Goal: Task Accomplishment & Management: Complete application form

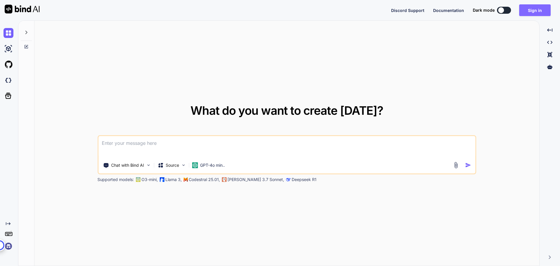
click at [533, 11] on button "Sign in" at bounding box center [535, 10] width 32 height 12
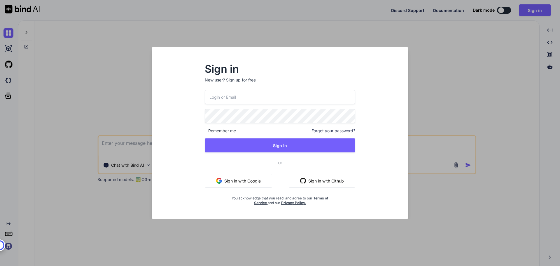
click at [234, 81] on div "Sign up for free" at bounding box center [241, 80] width 30 height 6
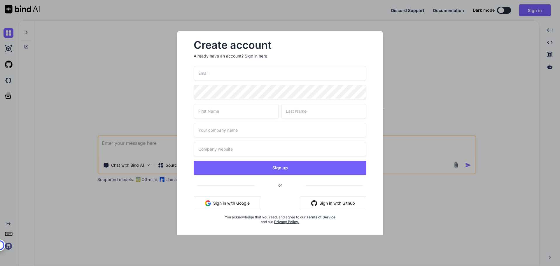
click at [226, 76] on input "email" at bounding box center [280, 73] width 173 height 14
type input "mydagogo7@gmail.com"
type input "Gogo"
type input "Erekosima"
type input "Idea Age Consulting"
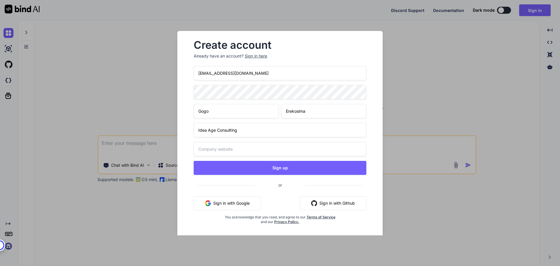
type input "Idea Age Consulting"
click at [256, 130] on input "Idea Age Consulting" at bounding box center [280, 130] width 173 height 14
click at [184, 145] on div "Create account Already have an account? Sign in here mydagogo7@gmail.com Gogo E…" at bounding box center [279, 137] width 205 height 212
drag, startPoint x: 245, startPoint y: 127, endPoint x: 187, endPoint y: 130, distance: 57.6
click at [187, 130] on div "Create account Already have an account? Sign in here mydagogo7@gmail.com Gogo E…" at bounding box center [280, 137] width 187 height 202
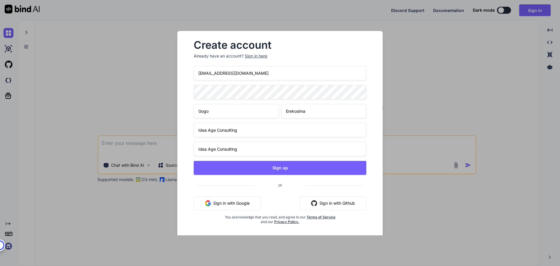
type input "\"
type input "Small Business Digital Institute"
drag, startPoint x: 244, startPoint y: 149, endPoint x: 162, endPoint y: 144, distance: 82.1
click at [162, 144] on div "Create account Already have an account? Sign in here mydagogo7@gmail.com Gogo E…" at bounding box center [280, 133] width 560 height 266
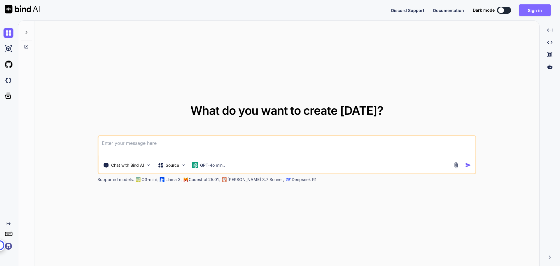
click at [527, 9] on button "Sign in" at bounding box center [535, 10] width 32 height 12
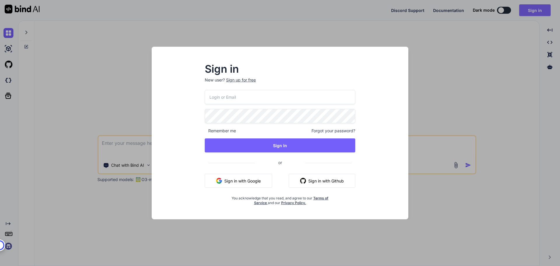
type input "mydagogo7@gmail.com"
click at [243, 78] on div "Sign up for free" at bounding box center [241, 80] width 30 height 6
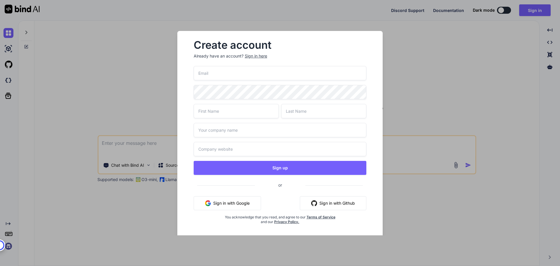
click at [208, 76] on input "email" at bounding box center [280, 73] width 173 height 14
type input "mydagogo7@gmail.com"
type input "Gogo"
type input "Erekosima"
type input "Idea Age Consulting"
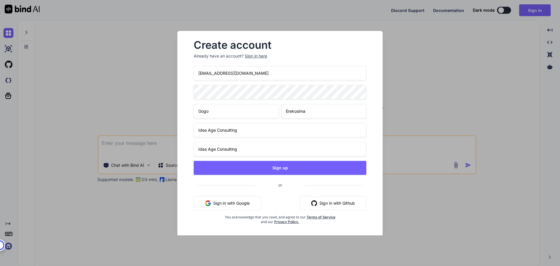
drag, startPoint x: 240, startPoint y: 148, endPoint x: 173, endPoint y: 145, distance: 67.2
click at [173, 145] on div "Create account Already have an account? Sign in here mydagogo7@gmail.com Gogo E…" at bounding box center [280, 133] width 224 height 204
type input "h"
type input "w"
type input "I"
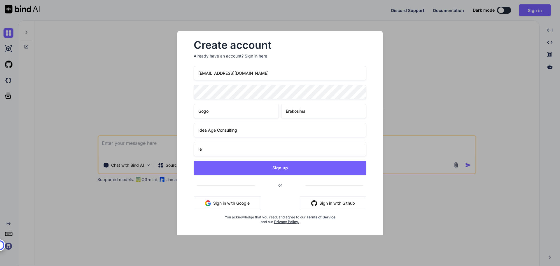
type input "I"
type input "www.IdeaAgeConsulting.com"
click at [180, 187] on div "Create account Already have an account? Sign in here mydagogo7@gmail.com Gogo E…" at bounding box center [279, 137] width 205 height 212
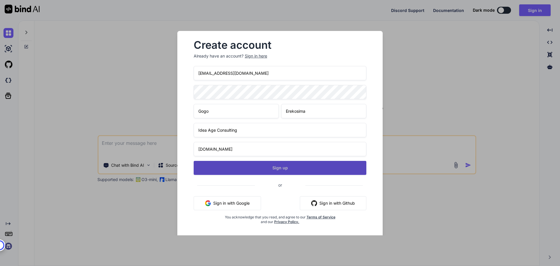
click at [257, 167] on button "Sign up" at bounding box center [280, 168] width 173 height 14
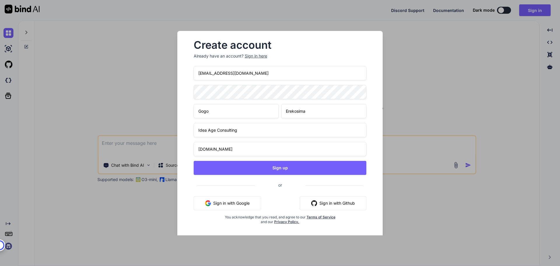
drag, startPoint x: 245, startPoint y: 131, endPoint x: 177, endPoint y: 124, distance: 67.8
click at [177, 124] on div "Create account Already have an account? Sign in here mydagogo7@gmail.com Gogo E…" at bounding box center [280, 133] width 224 height 204
click at [373, 127] on div "Create account Already have an account? Sign in here mydagogo7@gmail.com Gogo E…" at bounding box center [280, 137] width 187 height 202
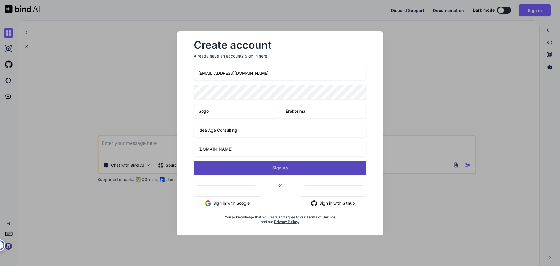
click at [269, 166] on button "Sign up" at bounding box center [280, 168] width 173 height 14
type textarea "x"
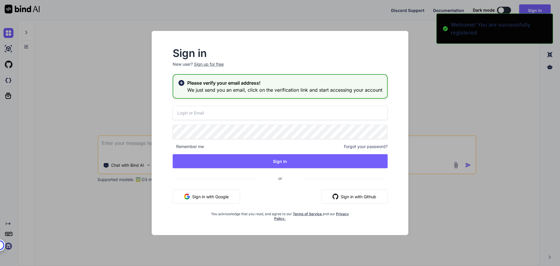
type input "mydagogo7@gmail.com"
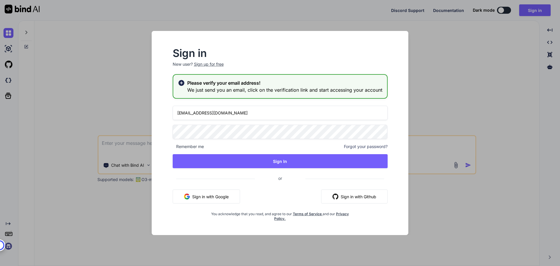
click at [253, 61] on div "Sign in New user? Sign up for free" at bounding box center [280, 61] width 215 height 26
click at [233, 49] on h2 "Sign in" at bounding box center [280, 52] width 215 height 9
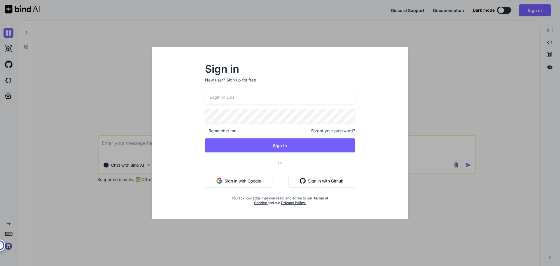
type textarea "x"
click at [257, 95] on input "email" at bounding box center [280, 97] width 151 height 14
type input "mydagogo7@gmail.com"
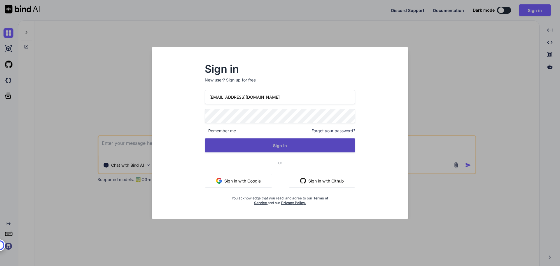
click at [261, 148] on button "Sign In" at bounding box center [280, 145] width 151 height 14
click at [209, 144] on button "Sign In" at bounding box center [280, 145] width 151 height 14
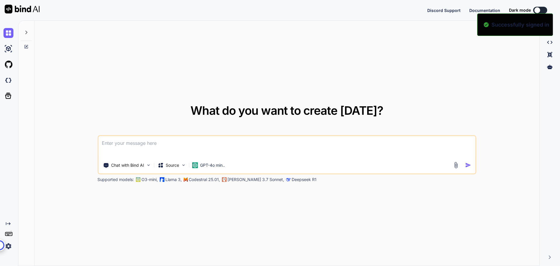
type textarea "x"
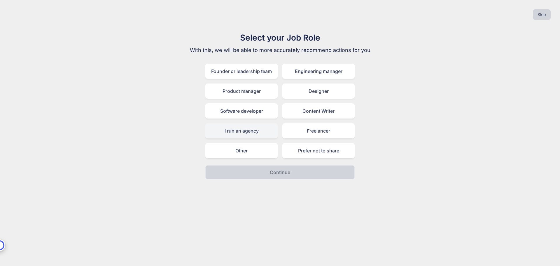
click at [234, 127] on div "I run an agency" at bounding box center [241, 130] width 72 height 15
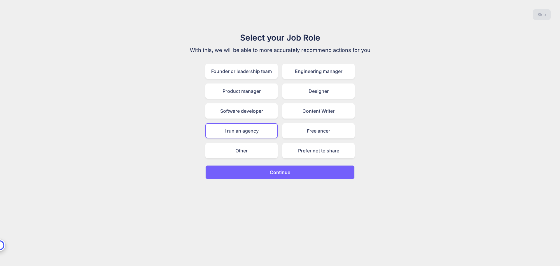
click at [266, 170] on button "Continue" at bounding box center [279, 172] width 149 height 14
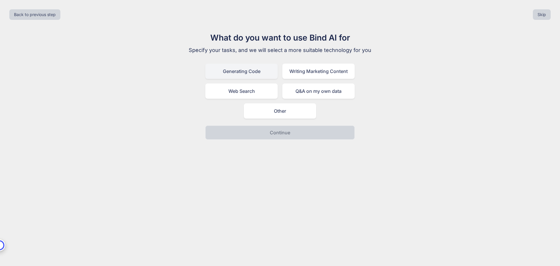
click at [245, 73] on div "Generating Code" at bounding box center [241, 71] width 72 height 15
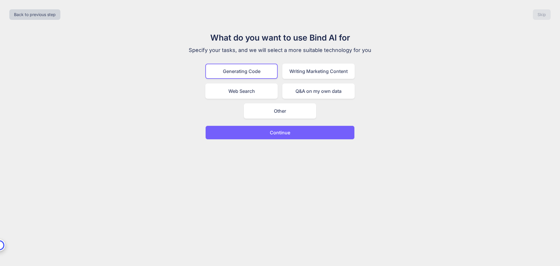
click at [289, 130] on p "Continue" at bounding box center [280, 132] width 20 height 7
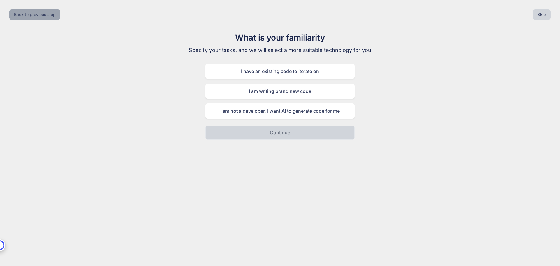
click at [46, 11] on button "Back to previous step" at bounding box center [34, 14] width 51 height 11
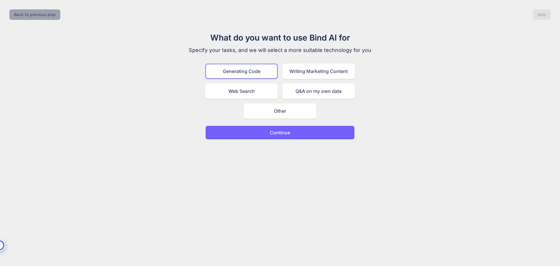
click at [46, 11] on button "Back to previous step" at bounding box center [34, 14] width 51 height 11
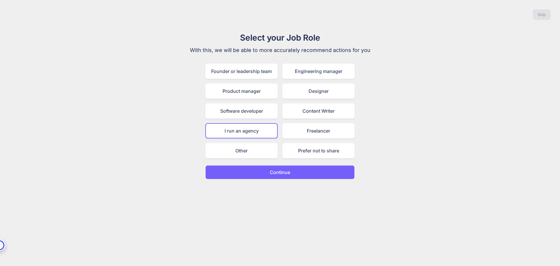
click at [288, 175] on p "Continue" at bounding box center [280, 172] width 20 height 7
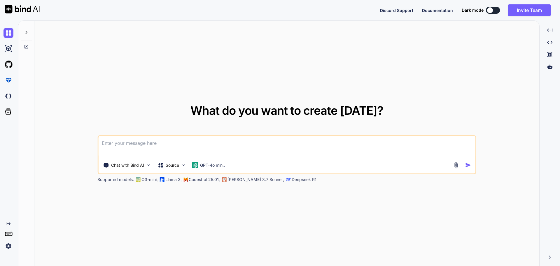
type textarea "x"
click at [141, 146] on textarea at bounding box center [286, 147] width 377 height 22
type textarea "I"
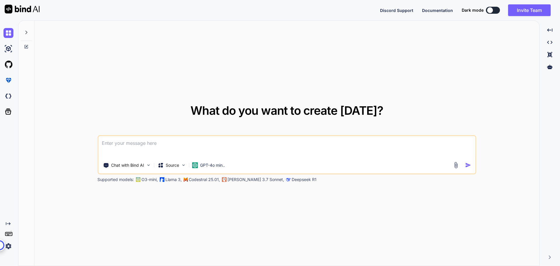
type textarea "x"
type textarea "I'"
type textarea "x"
type textarea "I'd"
type textarea "x"
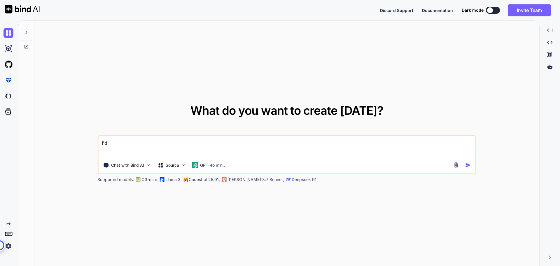
type textarea "I'd"
type textarea "x"
type textarea "I'd l"
type textarea "x"
type textarea "I'd li"
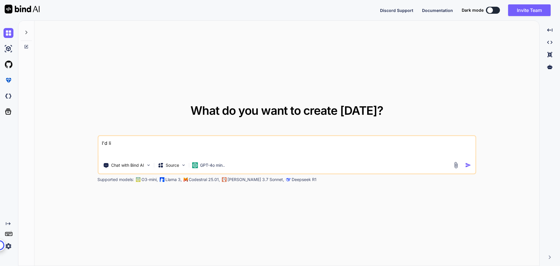
type textarea "x"
type textarea "I'd lik"
type textarea "x"
type textarea "I'd like"
type textarea "x"
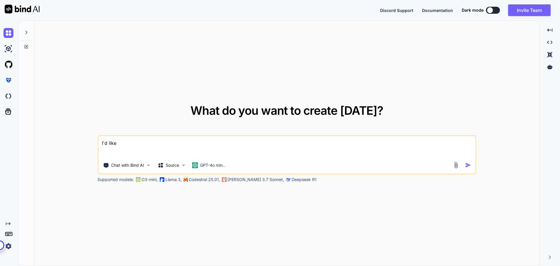
type textarea "I'd like"
type textarea "x"
type textarea "I'd like t"
type textarea "x"
type textarea "I'd like to"
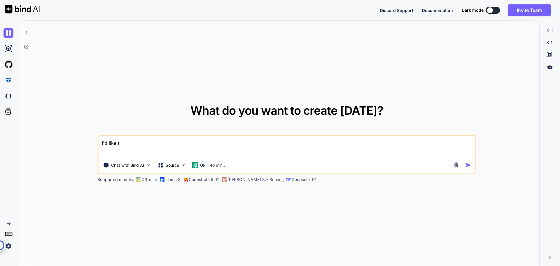
type textarea "x"
type textarea "I'd like to"
type textarea "x"
type textarea "I'd like to c"
type textarea "x"
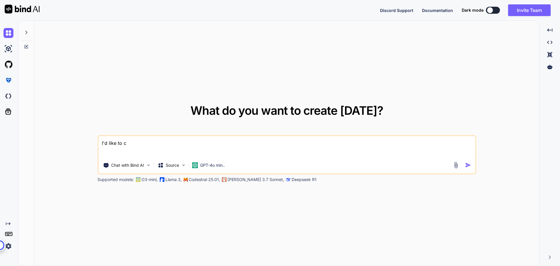
type textarea "I'd like to cr"
type textarea "x"
type textarea "I'd like to cre"
type textarea "x"
type textarea "I'd like to crea"
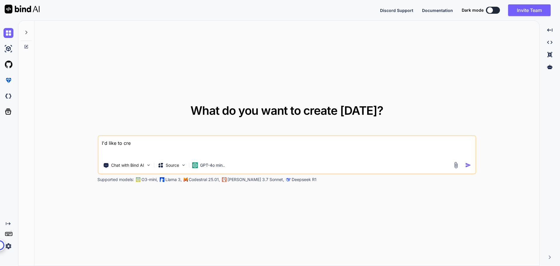
type textarea "x"
type textarea "I'd like to creat"
type textarea "x"
type textarea "I'd like to create"
type textarea "x"
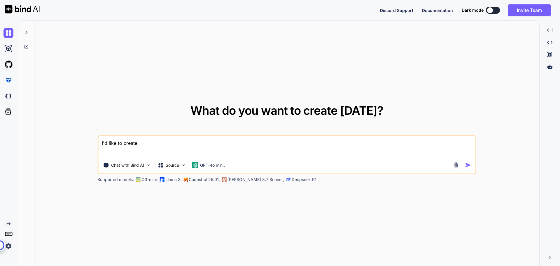
type textarea "I'd like to create"
type textarea "x"
type textarea "I'd like to create a"
type textarea "x"
type textarea "I'd like to create an"
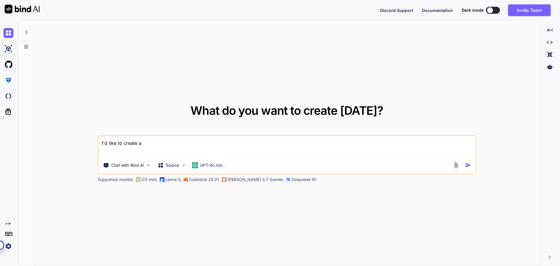
type textarea "x"
type textarea "I'd like to create an"
type textarea "x"
type textarea "I'd like to create an a"
type textarea "x"
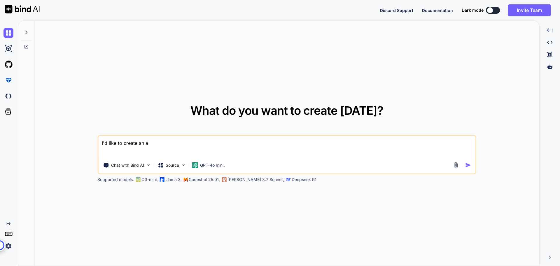
type textarea "I'd like to create an ap"
type textarea "x"
type textarea "I'd like to create an app"
type textarea "x"
type textarea "I'd like to create an app"
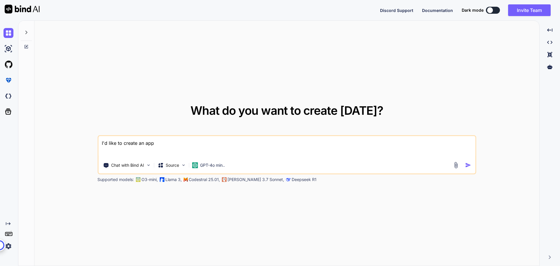
type textarea "x"
type textarea "I'd like to create an app t"
type textarea "x"
type textarea "I'd like to create an app th"
type textarea "x"
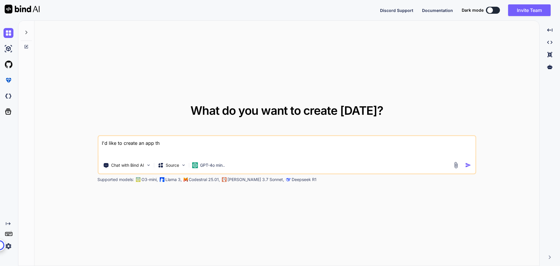
type textarea "I'd like to create an app tha"
type textarea "x"
type textarea "I'd like to create an app tha"
type textarea "x"
type textarea "I'd like to create an app tha"
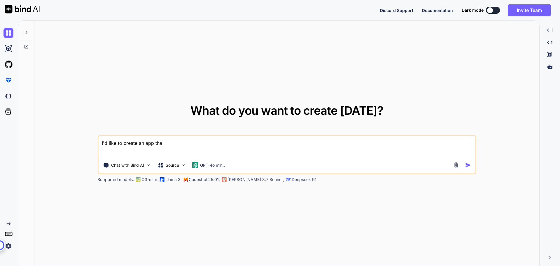
type textarea "x"
type textarea "I'd like to create an app that"
type textarea "x"
type textarea "I'd like to create an app that"
type textarea "x"
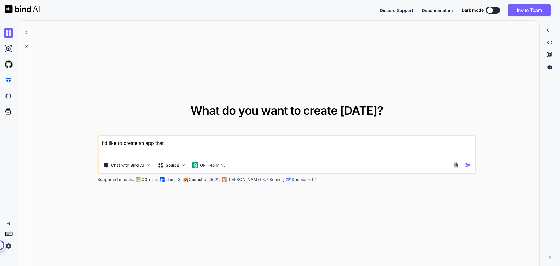
type textarea "I'd like to create an app that a"
type textarea "x"
type textarea "I'd like to create an app that al"
type textarea "x"
type textarea "I'd like to create an app that all"
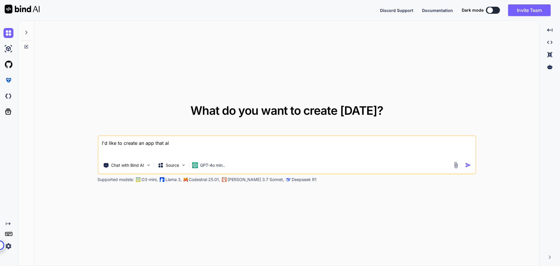
type textarea "x"
type textarea "I'd like to create an app that allo"
type textarea "x"
type textarea "I'd like to create an app that allow"
type textarea "x"
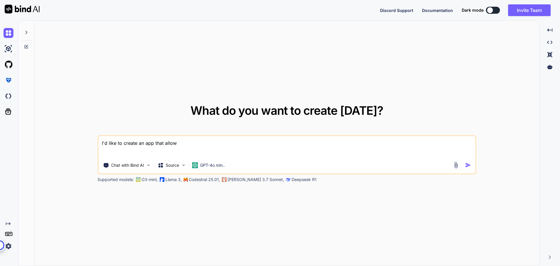
type textarea "I'd like to create an app that allows"
type textarea "x"
type textarea "I'd like to create an app that allows"
type textarea "x"
type textarea "I'd like to create an app that allows m"
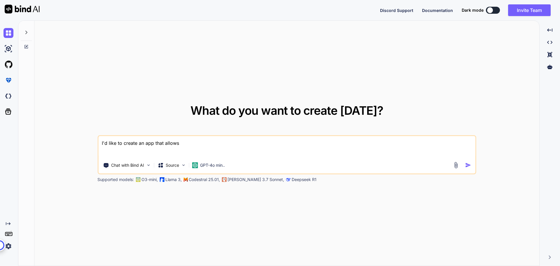
type textarea "x"
type textarea "I'd like to create an app that allows me"
type textarea "x"
type textarea "I'd like to create an app that allows me"
type textarea "x"
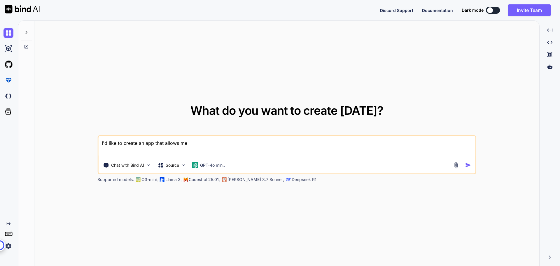
type textarea "I'd like to create an app that allows me t"
type textarea "x"
type textarea "I'd like to create an app that allows me"
type textarea "x"
type textarea "I'd like to create an app that allows me"
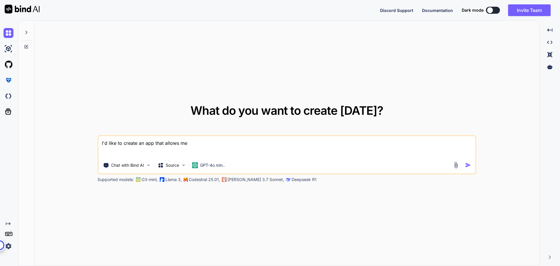
type textarea "x"
type textarea "I'd like to create an app that allows m"
type textarea "x"
type textarea "I'd like to create an app that allows"
type textarea "x"
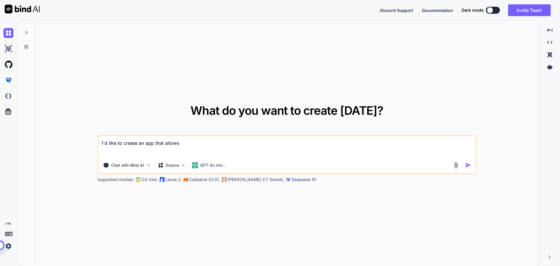
type textarea "I'd like to create an app that allows"
type textarea "x"
type textarea "I'd like to create an app that allow"
type textarea "x"
type textarea "I'd like to create an app that allo"
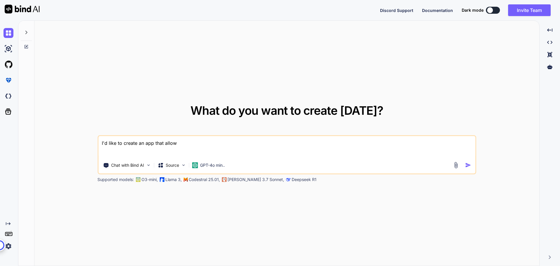
type textarea "x"
type textarea "I'd like to create an app that all"
type textarea "x"
type textarea "I'd like to create an app that al"
type textarea "x"
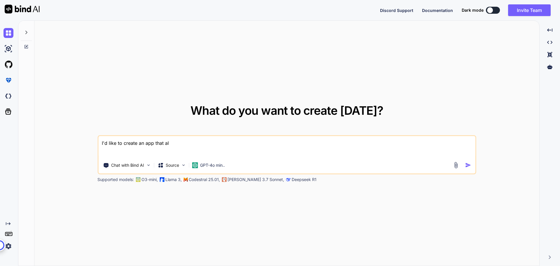
type textarea "I'd like to create an app that a"
type textarea "x"
type textarea "I'd like to create an app that"
type textarea "x"
type textarea "I'd like to create an app that"
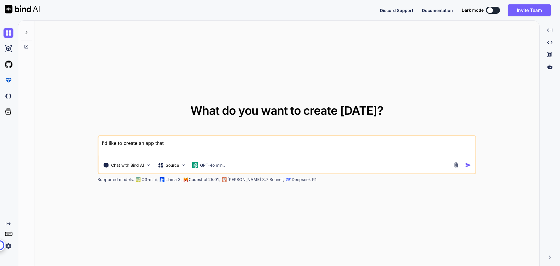
type textarea "x"
type textarea "I'd like to create an app tha"
type textarea "x"
type textarea "I'd like to create an app th"
type textarea "x"
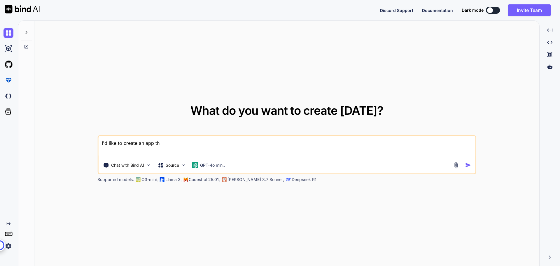
type textarea "I'd like to create an app t"
type textarea "x"
type textarea "I'd like to create an app"
type textarea "x"
type textarea "I'd like to create an app"
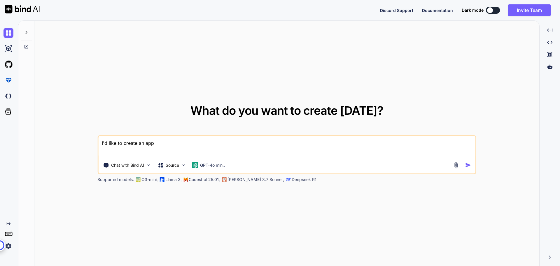
type textarea "x"
type textarea "I'd like to create an ap"
type textarea "x"
type textarea "I'd like to create an a"
type textarea "x"
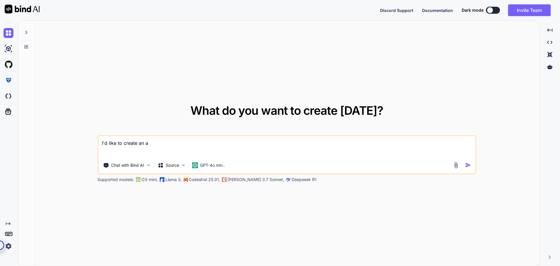
type textarea "I'd like to create an"
type textarea "x"
type textarea "I'd like to create an"
type textarea "x"
type textarea "I'd like to create a"
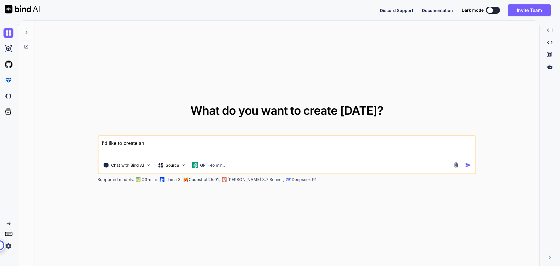
type textarea "x"
type textarea "I'd like to create a"
type textarea "x"
type textarea "I'd like to create a n"
type textarea "x"
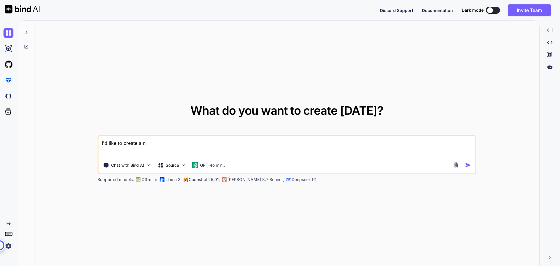
type textarea "I'd like to create a no"
type textarea "x"
type textarea "I'd like to create a not"
type textarea "x"
type textarea "I'd like to create a note"
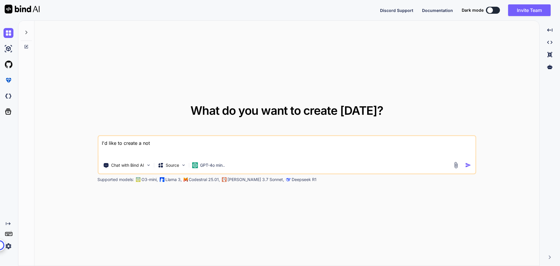
type textarea "x"
type textarea "I'd like to create a not"
type textarea "x"
type textarea "I'd like to create a no"
type textarea "x"
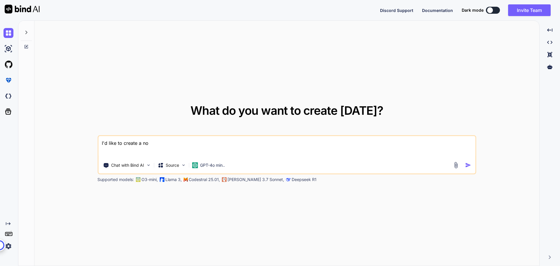
type textarea "I'd like to create a n"
type textarea "x"
type textarea "I'd like to create a"
type textarea "x"
type textarea "I'd like to create a"
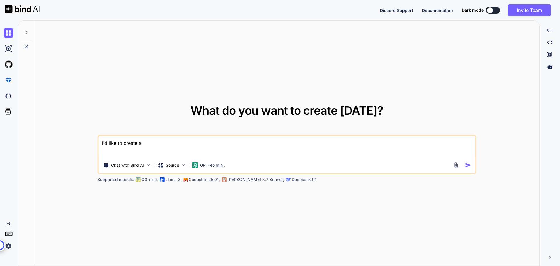
type textarea "x"
type textarea "I'd like to create aa"
type textarea "x"
type textarea "I'd like to create aan"
type textarea "x"
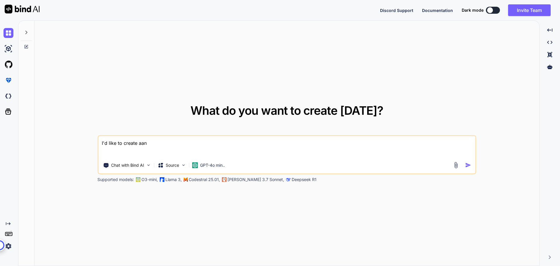
type textarea "I'd like to create aa"
type textarea "x"
type textarea "I'd like to create a"
type textarea "x"
type textarea "I'd like to create an"
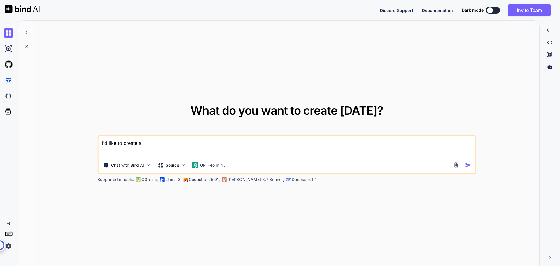
type textarea "x"
type textarea "I'd like to create an"
type textarea "x"
type textarea "I'd like to create an a"
type textarea "x"
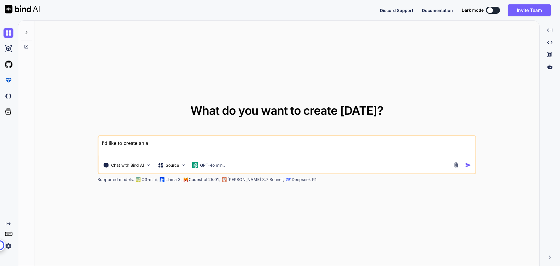
type textarea "I'd like to create an ap"
type textarea "x"
type textarea "I'd like to create an app"
type textarea "x"
type textarea "I'd like to create an app"
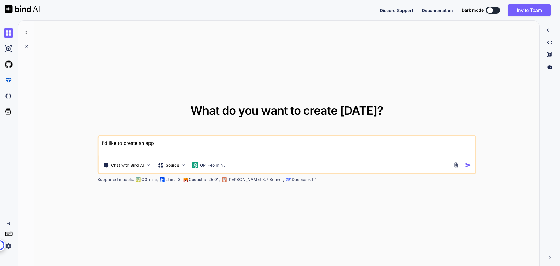
type textarea "x"
type textarea "I'd like to create an app t"
type textarea "x"
type textarea "I'd like to create an app th"
type textarea "x"
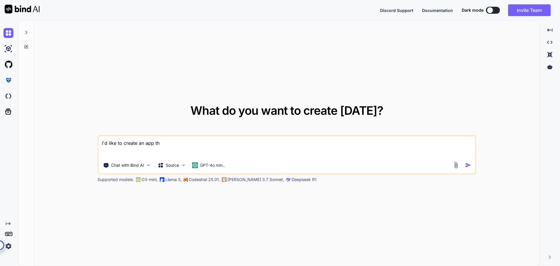
type textarea "I'd like to create an app tha"
type textarea "x"
type textarea "I'd like to create an app that"
type textarea "x"
type textarea "I'd like to create an app that"
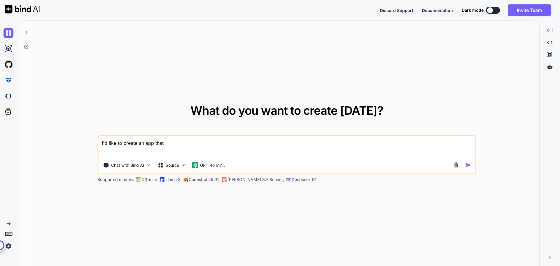
type textarea "x"
type textarea "I'd like to create an app that t"
type textarea "x"
type textarea "I'd like to create an app that tu"
type textarea "x"
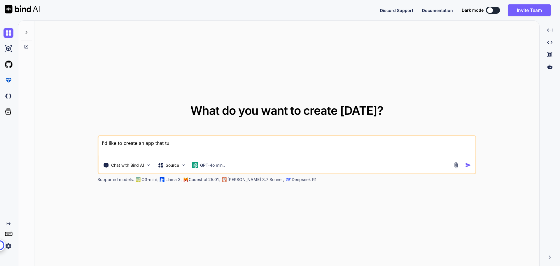
type textarea "I'd like to create an app that tur"
type textarea "x"
type textarea "I'd like to create an app that turn"
type textarea "x"
type textarea "I'd like to create an app that turns"
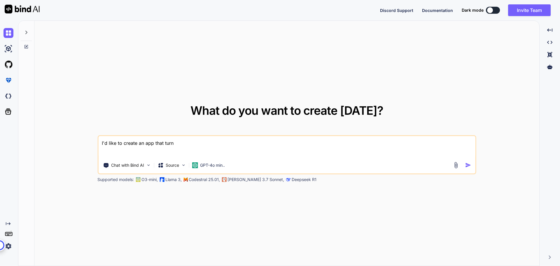
type textarea "x"
type textarea "I'd like to create an app that turns"
type textarea "x"
type textarea "I'd like to create an app that turns m"
type textarea "x"
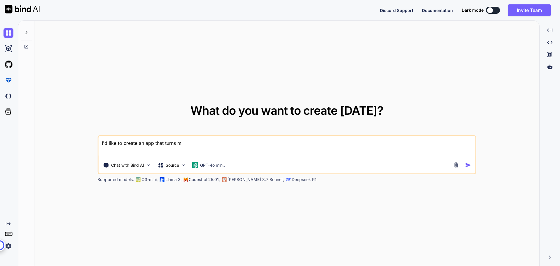
type textarea "I'd like to create an app that turns my"
type textarea "x"
type textarea "I'd like to create an app that turns my"
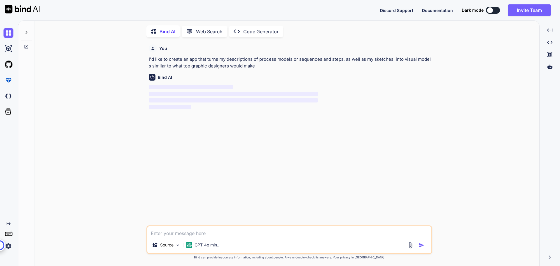
scroll to position [2, 0]
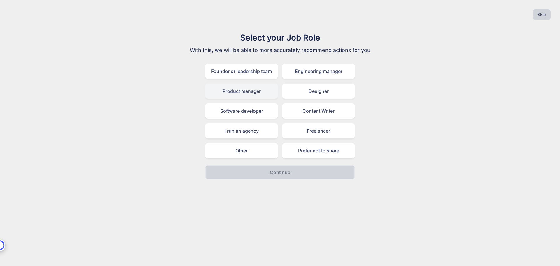
click at [232, 91] on div "Product manager" at bounding box center [241, 90] width 72 height 15
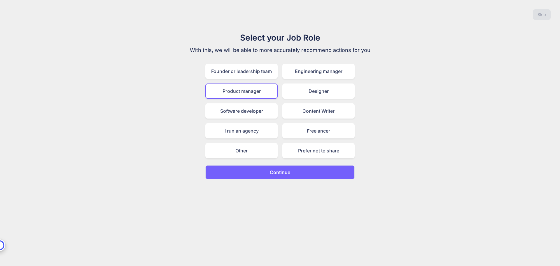
click at [294, 174] on button "Continue" at bounding box center [279, 172] width 149 height 14
